Goal: Task Accomplishment & Management: Complete application form

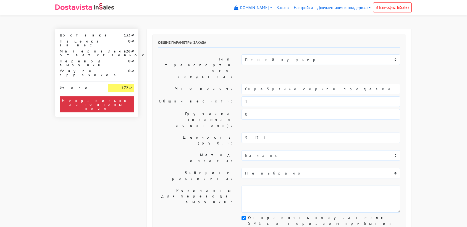
select select "11:00"
select select "21:00"
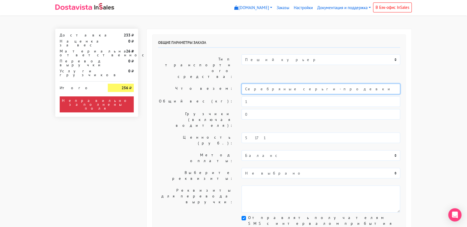
click at [298, 84] on input "Серебряные серьги-продевки с кольцом 20 мм" at bounding box center [320, 89] width 159 height 10
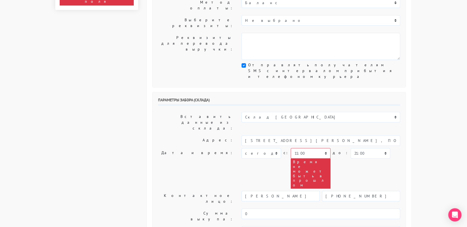
scroll to position [153, 0]
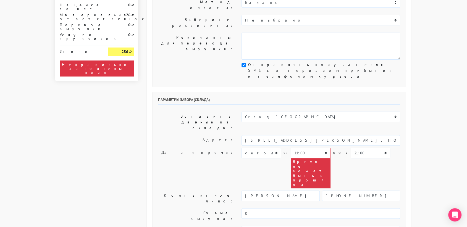
type input "украшение"
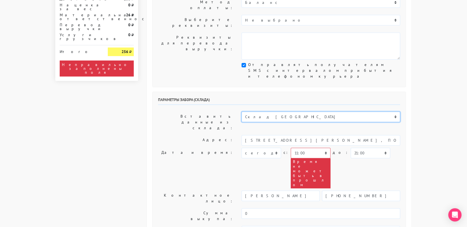
click at [287, 112] on select "Склад [GEOGRAPHIC_DATA] Склад [GEOGRAPHIC_DATA] [GEOGRAPHIC_DATA][PERSON_NAME] …" at bounding box center [320, 117] width 159 height 10
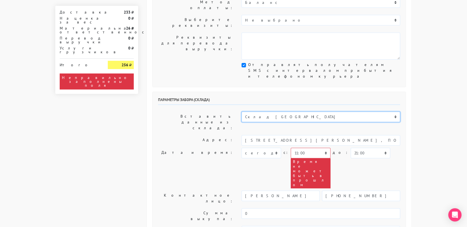
select select "1019"
click at [241, 112] on select "Склад [GEOGRAPHIC_DATA] Склад [GEOGRAPHIC_DATA] [GEOGRAPHIC_DATA][PERSON_NAME] …" at bounding box center [320, 117] width 159 height 10
type input "[STREET_ADDRESS][PERSON_NAME]"
type input "89251806702"
type textarea "Магазин серебряных украшений SBLESKOM (вход со стороны [GEOGRAPHIC_DATA])"
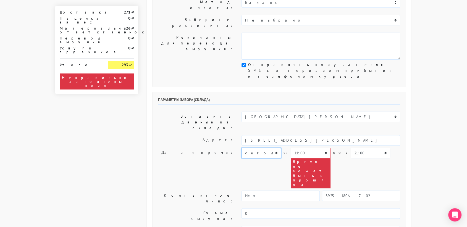
click at [274, 148] on select "[DATE] [DATE] [DATE] [DATE] [DATE] [DATE] [DATE] [DATE] [DATE]" at bounding box center [260, 153] width 39 height 10
select select "[DATE]"
click at [241, 148] on select "[DATE] [DATE] [DATE] [DATE] [DATE] [DATE] [DATE] [DATE] [DATE]" at bounding box center [260, 153] width 39 height 10
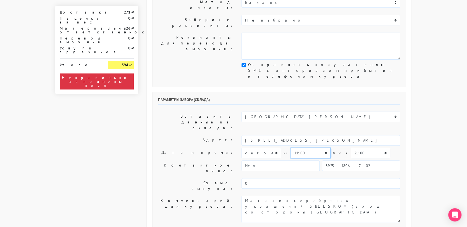
click at [305, 148] on select "00:00 00:30 01:00 01:30 02:00 02:30 03:00 03:30 04:00 04:30 05:00 05:30 06:00 0…" at bounding box center [310, 153] width 39 height 10
select select "10:30"
click at [291, 148] on select "00:00 00:30 01:00 01:30 02:00 02:30 03:00 03:30 04:00 04:30 05:00 05:30 06:00 0…" at bounding box center [310, 153] width 39 height 10
click at [357, 148] on select "00:00 00:30 01:00 01:30 02:00 02:30 03:00 03:30 04:00 04:30 05:00 05:30 06:00 0…" at bounding box center [369, 153] width 39 height 10
select select "11:00"
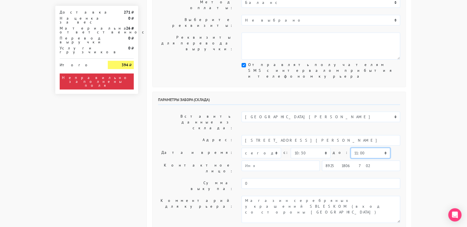
click at [350, 148] on select "00:00 00:30 01:00 01:30 02:00 02:30 03:00 03:30 04:00 04:30 05:00 05:30 06:00 0…" at bounding box center [369, 153] width 39 height 10
click at [356, 160] on input "89251806702" at bounding box center [361, 165] width 78 height 10
type input "9234448187"
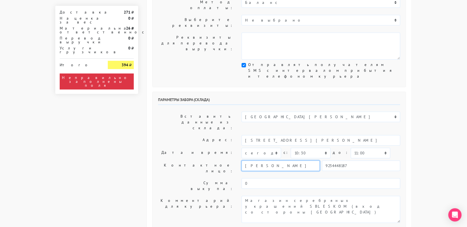
click at [287, 160] on input "[PERSON_NAME]" at bounding box center [280, 165] width 78 height 10
type input "В"
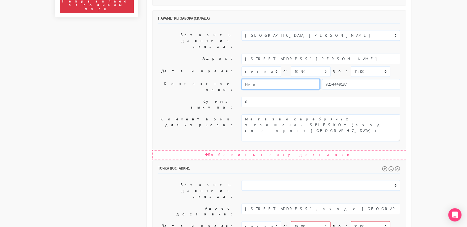
scroll to position [239, 0]
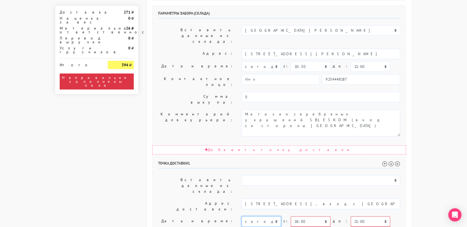
click at [273, 216] on select "[DATE] [DATE] [DATE] [DATE] [DATE] [DATE] [DATE] [DATE] [DATE] [DATE] [DATE] [D…" at bounding box center [260, 221] width 39 height 10
select select "[DATE]"
click at [241, 216] on select "[DATE] [DATE] [DATE] [DATE] [DATE] [DATE] [DATE] [DATE] [DATE] [DATE] [DATE] [D…" at bounding box center [260, 221] width 39 height 10
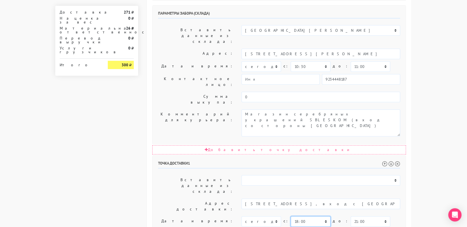
click at [303, 216] on select "00:00 00:30 01:00 01:30 02:00 02:30 03:00 03:30 04:00 04:30 05:00 05:30 06:00 0…" at bounding box center [310, 221] width 39 height 10
select select "11:00"
click at [291, 216] on select "00:00 00:30 01:00 01:30 02:00 02:30 03:00 03:30 04:00 04:30 05:00 05:30 06:00 0…" at bounding box center [310, 221] width 39 height 10
click at [351, 216] on select "00:00 00:30 01:00 01:30 02:00 02:30 03:00 03:30 04:00 04:30 05:00 05:30 06:00 0…" at bounding box center [369, 221] width 39 height 10
select select "14:00"
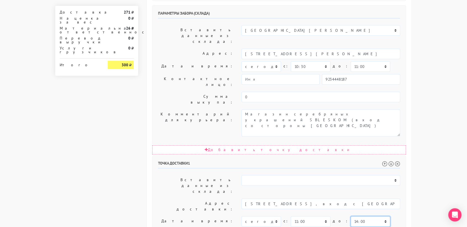
click at [350, 216] on select "00:00 00:30 01:00 01:30 02:00 02:30 03:00 03:30 04:00 04:30 05:00 05:30 06:00 0…" at bounding box center [369, 221] width 39 height 10
drag, startPoint x: 326, startPoint y: 119, endPoint x: 286, endPoint y: 117, distance: 40.1
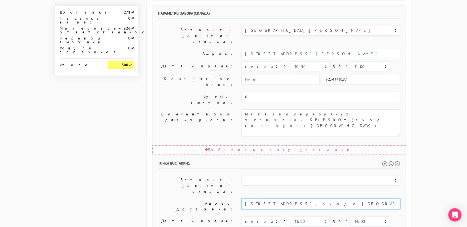
click at [286, 199] on input "Москва, Б.Садовая д5к1, вход с улицы Гашека" at bounding box center [320, 204] width 159 height 10
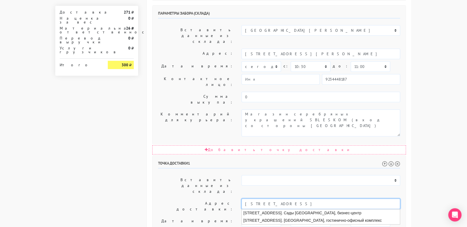
click at [292, 199] on input "Москва, Б.Садовая д5к1" at bounding box center [320, 204] width 159 height 10
type input "Москва, Б.Садовая д5к1"
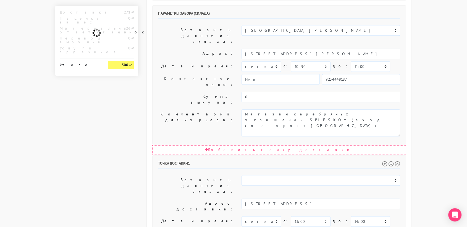
drag, startPoint x: 290, startPoint y: 162, endPoint x: 298, endPoint y: 161, distance: 8.1
paste textarea "вход с улицы Гашека"
type textarea "Позвонить получателю за 1 час. вход с улицы Гашека"
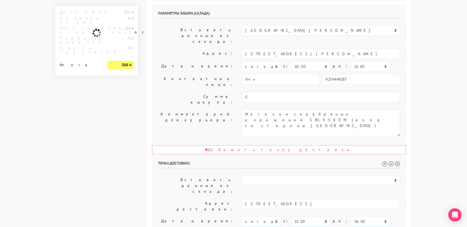
click at [420, 172] on body "sbleskomru.myinsales.ru sbleskomru.myinsales.ru Выйти Заказы Настройки 0" at bounding box center [233, 70] width 467 height 618
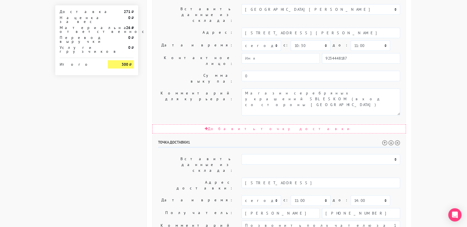
scroll to position [281, 0]
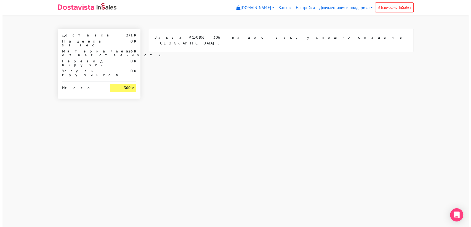
scroll to position [0, 0]
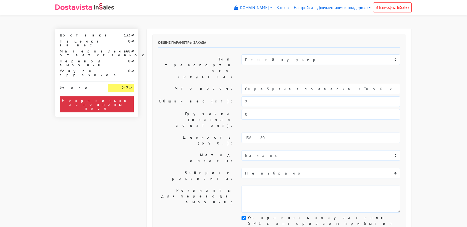
select select "11:00"
select select "21:00"
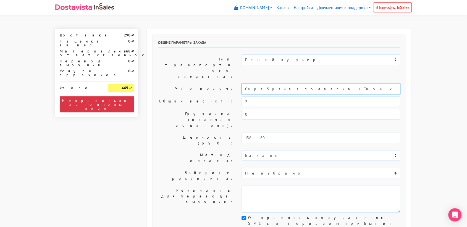
click at [284, 84] on input "Серебряная подвеска «Твой ход»" at bounding box center [320, 89] width 159 height 10
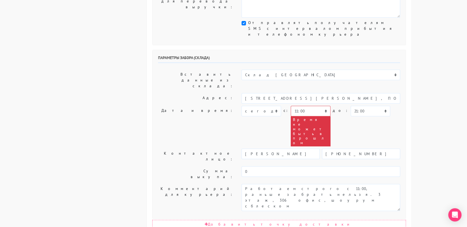
scroll to position [194, 0]
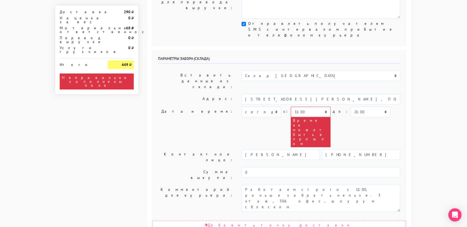
type input "украшения"
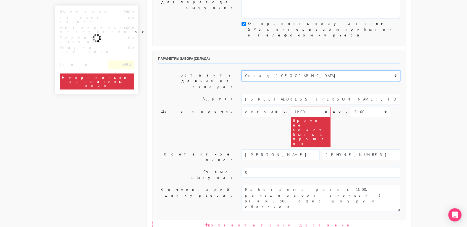
click at [276, 70] on select "Склад [GEOGRAPHIC_DATA] Склад [GEOGRAPHIC_DATA] [GEOGRAPHIC_DATA][PERSON_NAME] …" at bounding box center [320, 75] width 159 height 10
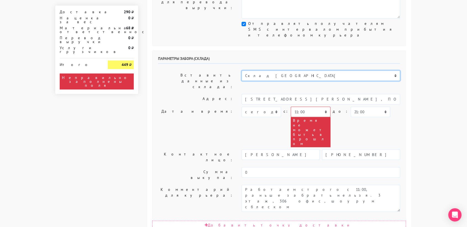
select select "1019"
click at [241, 70] on select "Склад [GEOGRAPHIC_DATA] Склад [GEOGRAPHIC_DATA] [GEOGRAPHIC_DATA][PERSON_NAME] …" at bounding box center [320, 75] width 159 height 10
type input "[STREET_ADDRESS][PERSON_NAME]"
type input "89251806702"
type textarea "Магазин серебряных украшений SBLESKOM (вход со стороны [GEOGRAPHIC_DATA])"
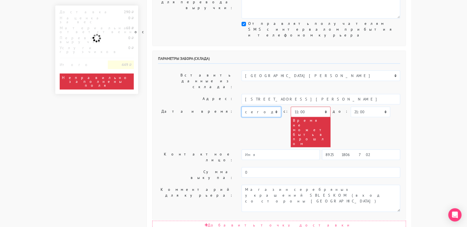
click at [271, 107] on select "[DATE] [DATE] [DATE] [DATE] [DATE] [DATE] [DATE] [DATE] [DATE]" at bounding box center [260, 112] width 39 height 10
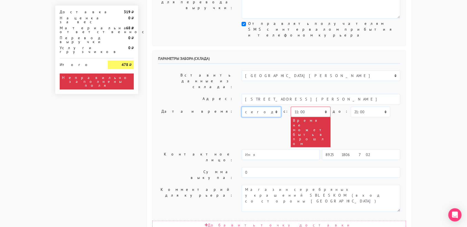
select select "[DATE]"
click at [241, 107] on select "[DATE] [DATE] [DATE] [DATE] [DATE] [DATE] [DATE] [DATE] [DATE]" at bounding box center [260, 112] width 39 height 10
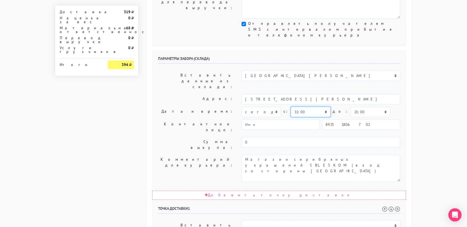
click at [303, 107] on select "00:00 00:30 01:00 01:30 02:00 02:30 03:00 03:30 04:00 04:30 05:00 05:30 06:00 0…" at bounding box center [310, 112] width 39 height 10
click at [291, 107] on select "00:00 00:30 01:00 01:30 02:00 02:30 03:00 03:30 04:00 04:30 05:00 05:30 06:00 0…" at bounding box center [310, 112] width 39 height 10
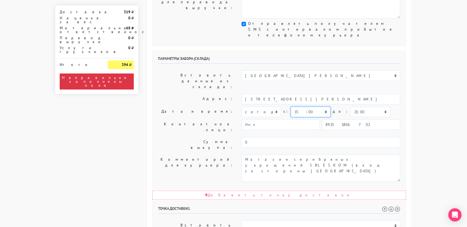
click at [299, 107] on select "00:00 00:30 01:00 01:30 02:00 02:30 03:00 03:30 04:00 04:30 05:00 05:30 06:00 0…" at bounding box center [310, 112] width 39 height 10
select select "13:00"
click at [291, 107] on select "00:00 00:30 01:00 01:30 02:00 02:30 03:00 03:30 04:00 04:30 05:00 05:30 06:00 0…" at bounding box center [310, 112] width 39 height 10
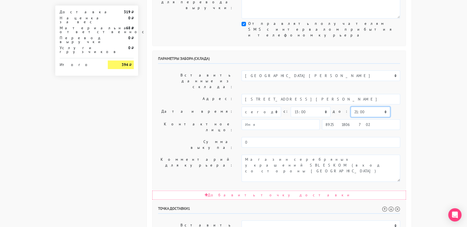
click at [350, 107] on select "00:00 00:30 01:00 01:30 02:00 02:30 03:00 03:30 04:00 04:30 05:00 05:30 06:00 0…" at bounding box center [369, 112] width 39 height 10
select select "13:30"
click at [350, 107] on select "00:00 00:30 01:00 01:30 02:00 02:30 03:00 03:30 04:00 04:30 05:00 05:30 06:00 0…" at bounding box center [369, 112] width 39 height 10
click at [351, 119] on input "89251806702" at bounding box center [361, 124] width 78 height 10
type input "9234448187"
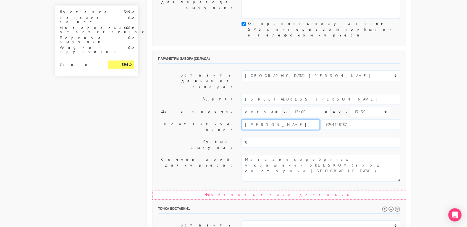
click at [292, 119] on input "[PERSON_NAME]" at bounding box center [280, 124] width 78 height 10
type input "В"
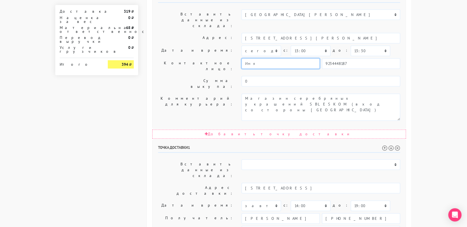
scroll to position [281, 0]
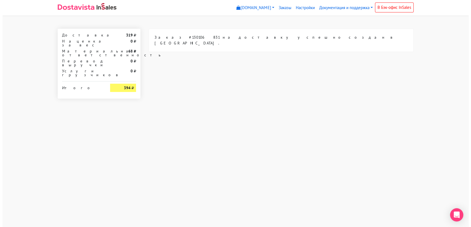
scroll to position [0, 0]
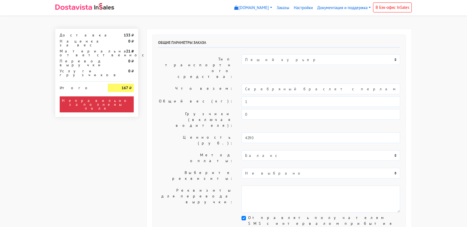
select select "11:00"
select select "21:00"
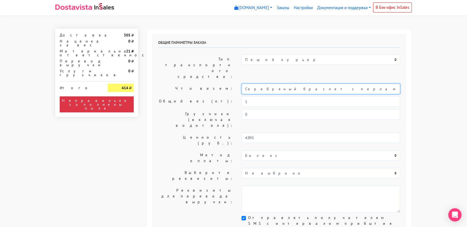
click at [274, 84] on input "Серебряный браслет с перламутром (14-19)" at bounding box center [320, 89] width 159 height 10
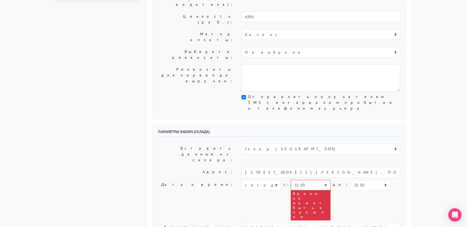
scroll to position [122, 0]
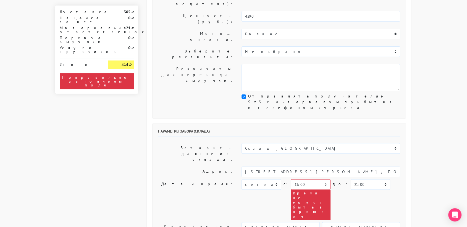
type input "украшение"
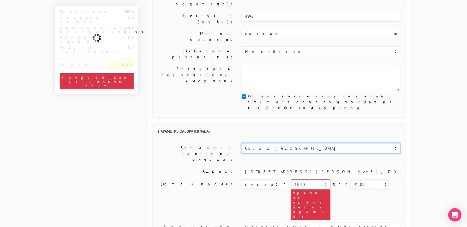
click at [285, 143] on select "Склад [GEOGRAPHIC_DATA] Склад [GEOGRAPHIC_DATA] [GEOGRAPHIC_DATA][PERSON_NAME] …" at bounding box center [320, 148] width 159 height 10
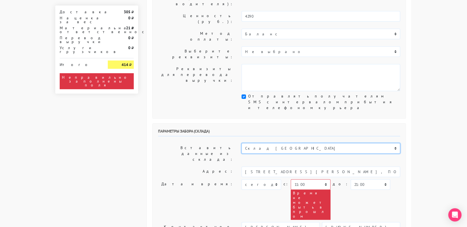
select select "1019"
click at [241, 143] on select "Склад [GEOGRAPHIC_DATA] Склад [GEOGRAPHIC_DATA] [GEOGRAPHIC_DATA][PERSON_NAME] …" at bounding box center [320, 148] width 159 height 10
type input "[STREET_ADDRESS][PERSON_NAME]"
type input "89251806702"
type textarea "Магазин серебряных украшений SBLESKOM (вход со стороны [GEOGRAPHIC_DATA])"
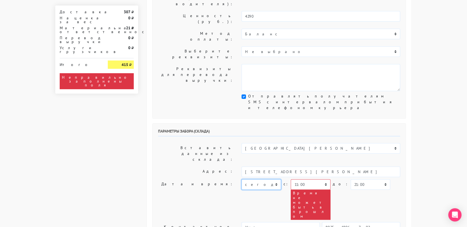
click at [274, 179] on select "[DATE] [DATE] [DATE] [DATE] [DATE] [DATE] [DATE] [DATE] [DATE]" at bounding box center [260, 184] width 39 height 10
select select "[DATE]"
click at [241, 179] on select "[DATE] [DATE] [DATE] [DATE] [DATE] [DATE] [DATE] [DATE] [DATE]" at bounding box center [260, 184] width 39 height 10
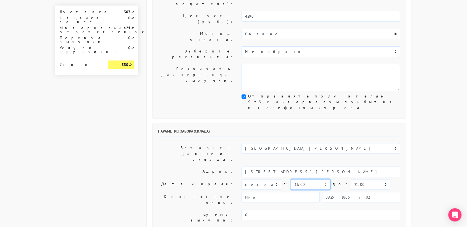
click at [322, 179] on select "00:00 00:30 01:00 01:30 02:00 02:30 03:00 03:30 04:00 04:30 05:00 05:30 06:00 0…" at bounding box center [310, 184] width 39 height 10
select select "10:30"
click at [291, 179] on select "00:00 00:30 01:00 01:30 02:00 02:30 03:00 03:30 04:00 04:30 05:00 05:30 06:00 0…" at bounding box center [310, 184] width 39 height 10
click at [350, 179] on select "00:00 00:30 01:00 01:30 02:00 02:30 03:00 03:30 04:00 04:30 05:00 05:30 06:00 0…" at bounding box center [369, 184] width 39 height 10
select select "11:00"
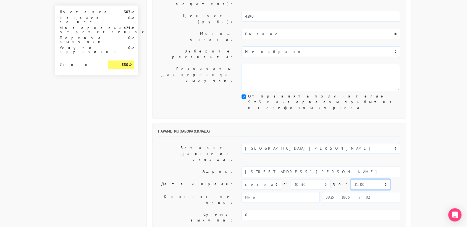
click at [350, 179] on select "00:00 00:30 01:00 01:30 02:00 02:30 03:00 03:30 04:00 04:30 05:00 05:30 06:00 0…" at bounding box center [369, 184] width 39 height 10
click at [367, 192] on input "89251806702" at bounding box center [361, 197] width 78 height 10
type input "9234448187"
click at [284, 192] on input "[PERSON_NAME]" at bounding box center [280, 197] width 78 height 10
type input "В"
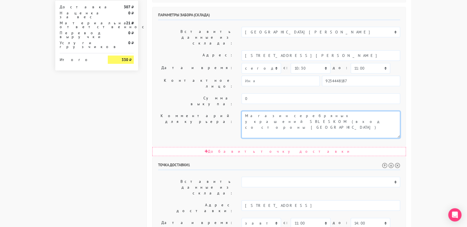
scroll to position [238, 0]
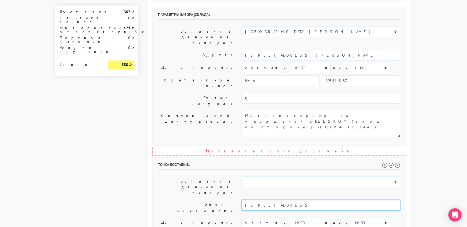
click at [321, 200] on input "Москва, Пресненская набережная 8 стр.1" at bounding box center [320, 205] width 159 height 10
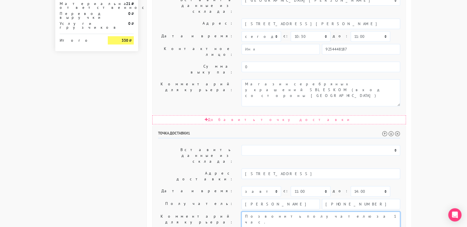
scroll to position [281, 0]
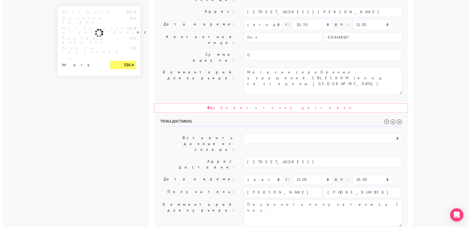
scroll to position [0, 0]
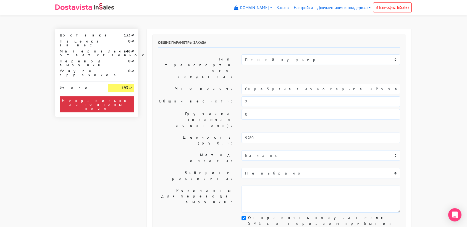
select select "11:00"
select select "21:00"
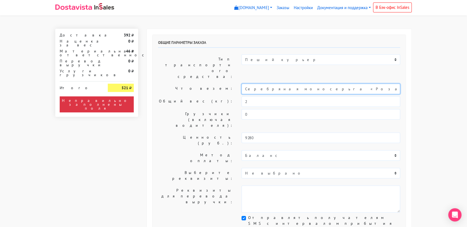
click at [263, 84] on input "Серебряная моносерьга «Роза»" at bounding box center [320, 89] width 159 height 10
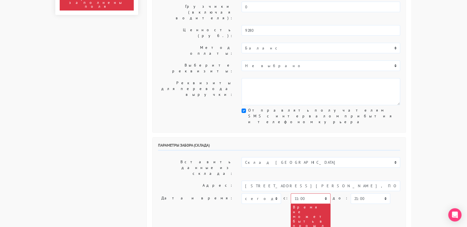
scroll to position [111, 0]
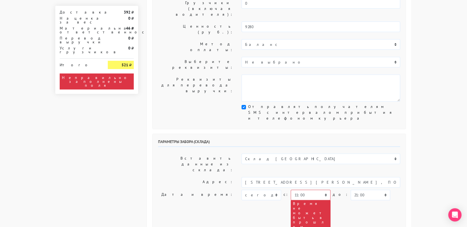
type input "украшение"
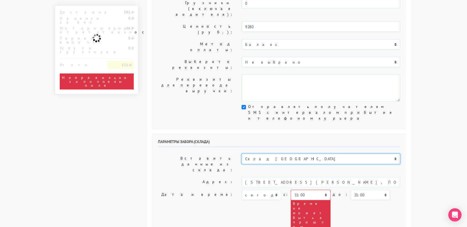
click at [285, 154] on select "Склад [GEOGRAPHIC_DATA] Склад [GEOGRAPHIC_DATA] [GEOGRAPHIC_DATA][PERSON_NAME] …" at bounding box center [320, 159] width 159 height 10
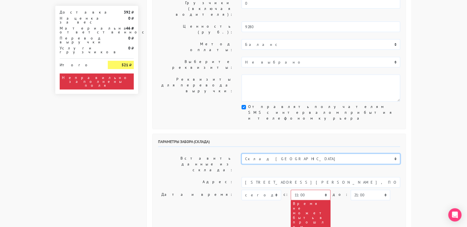
select select "1019"
click at [241, 154] on select "Склад [GEOGRAPHIC_DATA] Склад [GEOGRAPHIC_DATA] [GEOGRAPHIC_DATA][PERSON_NAME] …" at bounding box center [320, 159] width 159 height 10
type input "[STREET_ADDRESS][PERSON_NAME]"
type input "89251806702"
type textarea "Магазин серебряных украшений SBLESKOM (вход со стороны [GEOGRAPHIC_DATA])"
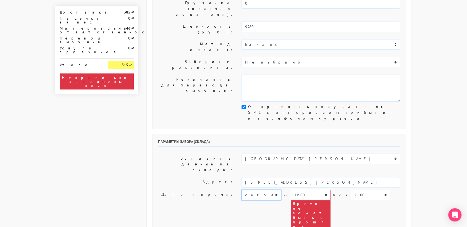
click at [268, 190] on select "[DATE] [DATE] [DATE] [DATE] [DATE] [DATE] [DATE] [DATE] [DATE]" at bounding box center [260, 195] width 39 height 10
select select "[DATE]"
click at [241, 190] on select "[DATE] [DATE] [DATE] [DATE] [DATE] [DATE] [DATE] [DATE] [DATE]" at bounding box center [260, 195] width 39 height 10
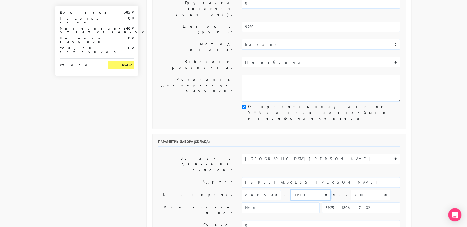
click at [315, 190] on select "00:00 00:30 01:00 01:30 02:00 02:30 03:00 03:30 04:00 04:30 05:00 05:30 06:00 0…" at bounding box center [310, 195] width 39 height 10
select select "10:30"
click at [291, 190] on select "00:00 00:30 01:00 01:30 02:00 02:30 03:00 03:30 04:00 04:30 05:00 05:30 06:00 0…" at bounding box center [310, 195] width 39 height 10
click at [353, 190] on select "00:00 00:30 01:00 01:30 02:00 02:30 03:00 03:30 04:00 04:30 05:00 05:30 06:00 0…" at bounding box center [369, 195] width 39 height 10
select select "11:00"
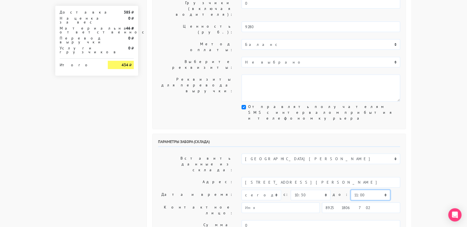
click at [350, 190] on select "00:00 00:30 01:00 01:30 02:00 02:30 03:00 03:30 04:00 04:30 05:00 05:30 06:00 0…" at bounding box center [369, 195] width 39 height 10
click at [360, 202] on input "89251806702" at bounding box center [361, 207] width 78 height 10
type input "9234448187"
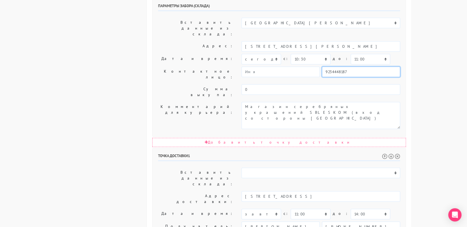
scroll to position [247, 0]
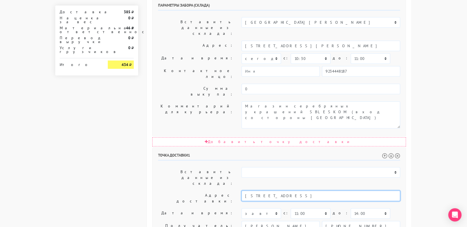
click at [338, 191] on input "Москва улица 2-я новоостанкинская дом 6 кв 59" at bounding box center [320, 196] width 159 height 10
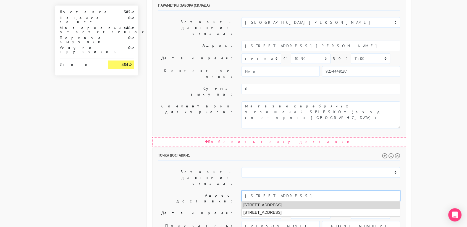
click at [312, 201] on li "Москва, 2-я Новоостанкинская улица, 6" at bounding box center [321, 204] width 158 height 7
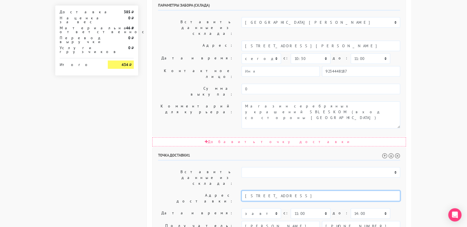
type input "Москва, 2-я Новоостанкинская улица, 6"
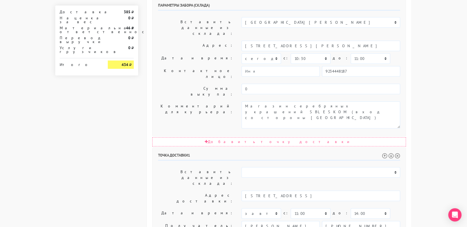
type textarea "Позвонить получателю за 1 час. 59кв"
click at [421, 143] on body "sbleskomru.myinsales.ru sbleskomru.myinsales.ru Выйти Заказы Настройки 0" at bounding box center [233, 62] width 467 height 618
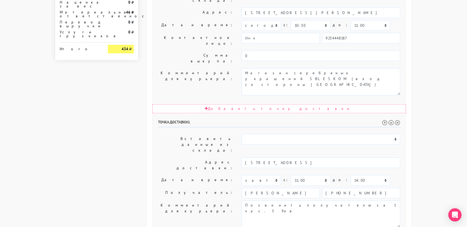
scroll to position [281, 0]
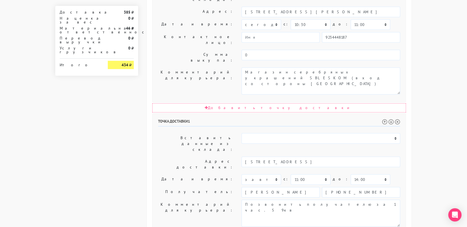
click at [286, 211] on div "Общие параметры заказа Тип транспортного средства: Пеший курьер Легковой автомо…" at bounding box center [279, 42] width 265 height 589
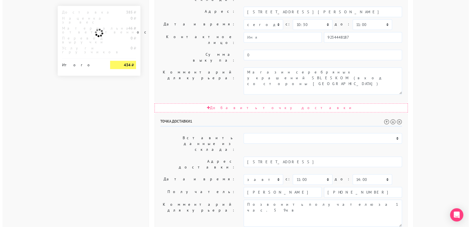
scroll to position [0, 0]
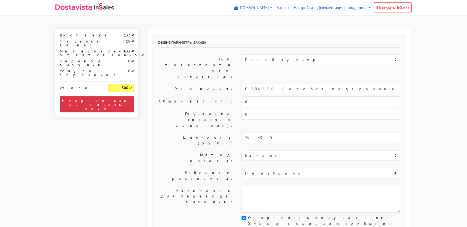
select select "11:00"
select select "21:00"
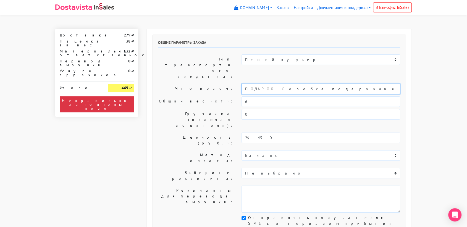
drag, startPoint x: 318, startPoint y: 70, endPoint x: 239, endPoint y: 73, distance: 79.0
click at [239, 84] on div "ПОДАРОК Коробка подарочная оранжевая" at bounding box center [320, 89] width 167 height 10
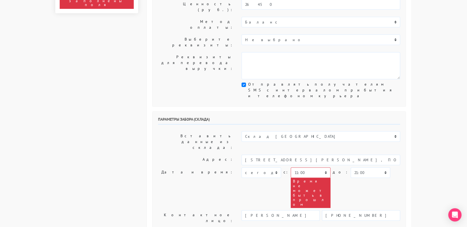
scroll to position [134, 0]
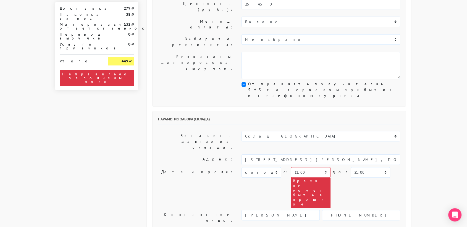
type input "украшение"
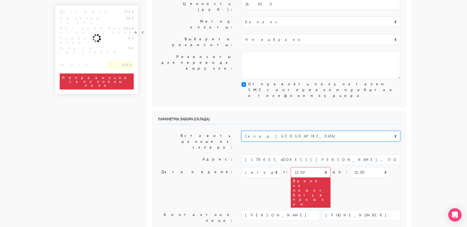
click at [278, 131] on select "Склад [GEOGRAPHIC_DATA] Склад [GEOGRAPHIC_DATA] [GEOGRAPHIC_DATA][PERSON_NAME] …" at bounding box center [320, 136] width 159 height 10
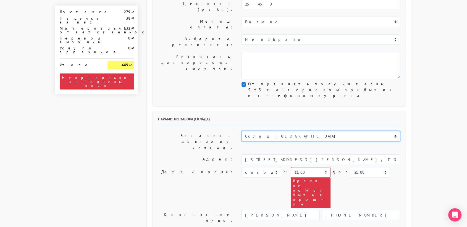
select select "1195"
click at [241, 131] on select "Склад [GEOGRAPHIC_DATA] Склад [GEOGRAPHIC_DATA] [GEOGRAPHIC_DATA][PERSON_NAME] …" at bounding box center [320, 136] width 159 height 10
type input "[STREET_ADDRESS]"
select select "10:30"
select select "19:30"
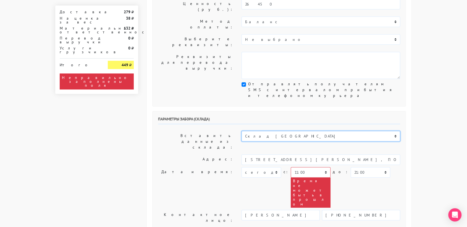
type input "[PERSON_NAME]"
type input "89234448798"
type textarea "позвонить за 30 мин"
click at [269, 131] on select "Склад [GEOGRAPHIC_DATA] Склад [GEOGRAPHIC_DATA] [GEOGRAPHIC_DATA][PERSON_NAME] …" at bounding box center [320, 136] width 159 height 10
select select "1019"
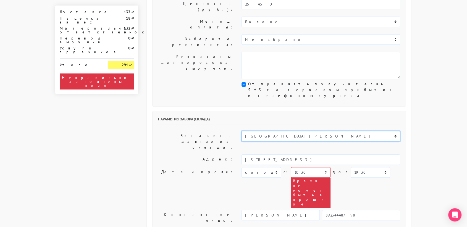
click at [241, 131] on select "Склад [GEOGRAPHIC_DATA] Склад [GEOGRAPHIC_DATA] [GEOGRAPHIC_DATA][PERSON_NAME] …" at bounding box center [320, 136] width 159 height 10
type input "[STREET_ADDRESS][PERSON_NAME]"
select select "11:00"
select select "21:00"
type input "89251806702"
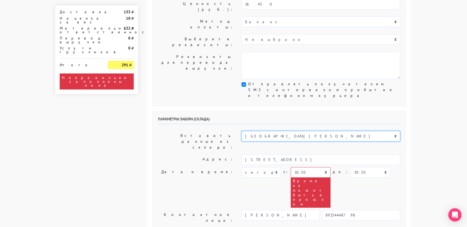
type textarea "Магазин серебряных украшений SBLESKOM (вход со стороны [GEOGRAPHIC_DATA])"
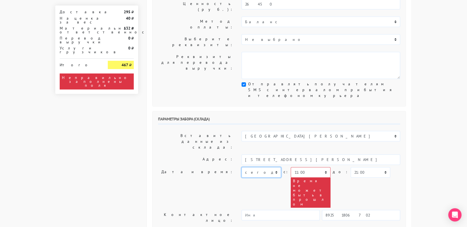
click at [271, 167] on select "[DATE] [DATE] [DATE] [DATE] [DATE] [DATE] [DATE] [DATE] [DATE]" at bounding box center [260, 172] width 39 height 10
select select "[DATE]"
click at [241, 167] on select "[DATE] [DATE] [DATE] [DATE] [DATE] [DATE] [DATE] [DATE] [DATE]" at bounding box center [260, 172] width 39 height 10
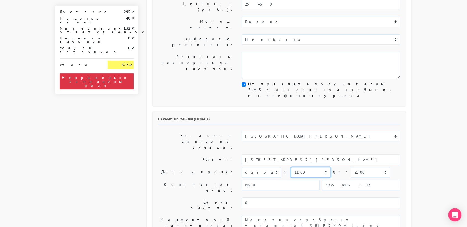
click at [313, 167] on select "00:00 00:30 01:00 01:30 02:00 02:30 03:00 03:30 04:00 04:30 05:00 05:30 06:00 0…" at bounding box center [310, 172] width 39 height 10
select select "10:30"
click at [291, 167] on select "00:00 00:30 01:00 01:30 02:00 02:30 03:00 03:30 04:00 04:30 05:00 05:30 06:00 0…" at bounding box center [310, 172] width 39 height 10
click at [350, 167] on select "00:00 00:30 01:00 01:30 02:00 02:30 03:00 03:30 04:00 04:30 05:00 05:30 06:00 0…" at bounding box center [369, 172] width 39 height 10
select select "11:00"
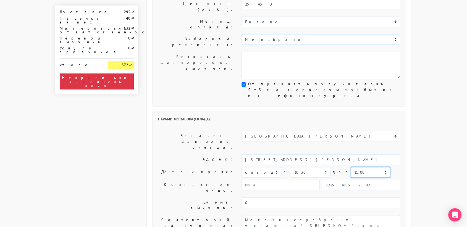
click at [350, 167] on select "00:00 00:30 01:00 01:30 02:00 02:30 03:00 03:30 04:00 04:30 05:00 05:30 06:00 0…" at bounding box center [369, 172] width 39 height 10
click at [360, 180] on input "89251806702" at bounding box center [361, 185] width 78 height 10
type input "9234448187"
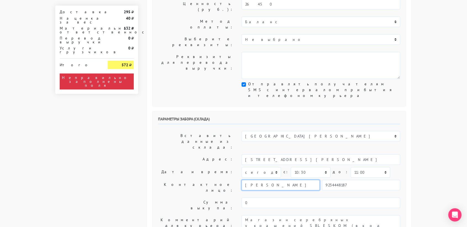
click at [264, 180] on input "[PERSON_NAME]" at bounding box center [280, 185] width 78 height 10
type input "В"
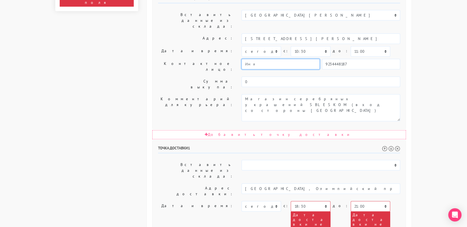
scroll to position [255, 0]
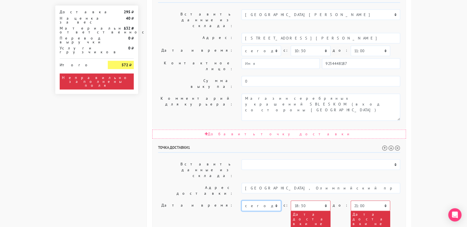
click at [270, 201] on select "[DATE] [DATE] [DATE] [DATE] [DATE] [DATE] [DATE] [DATE] [DATE] [DATE] [DATE] [D…" at bounding box center [260, 206] width 39 height 10
select select "[DATE]"
click at [241, 201] on select "[DATE] [DATE] [DATE] [DATE] [DATE] [DATE] [DATE] [DATE] [DATE] [DATE] [DATE] [D…" at bounding box center [260, 206] width 39 height 10
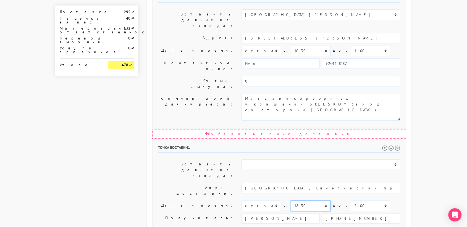
click at [305, 201] on select "00:00 00:30 01:00 01:30 02:00 02:30 03:00 03:30 04:00 04:30 05:00 05:30 06:00 0…" at bounding box center [310, 206] width 39 height 10
select select "11:00"
click at [291, 201] on select "00:00 00:30 01:00 01:30 02:00 02:30 03:00 03:30 04:00 04:30 05:00 05:30 06:00 0…" at bounding box center [310, 206] width 39 height 10
click at [358, 201] on select "00:00 00:30 01:00 01:30 02:00 02:30 03:00 03:30 04:00 04:30 05:00 05:30 06:00 0…" at bounding box center [369, 206] width 39 height 10
select select "14:00"
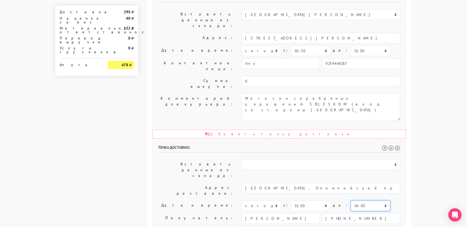
click at [350, 201] on select "00:00 00:30 01:00 01:30 02:00 02:30 03:00 03:30 04:00 04:30 05:00 05:30 06:00 0…" at bounding box center [369, 206] width 39 height 10
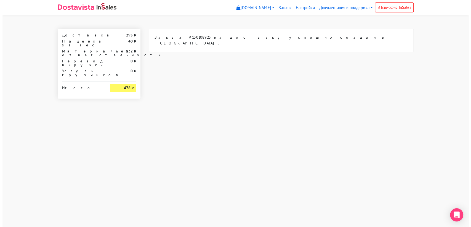
scroll to position [0, 0]
